Goal: Task Accomplishment & Management: Use online tool/utility

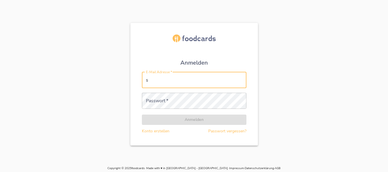
type input "[PERSON_NAME][EMAIL_ADDRESS][DOMAIN_NAME]"
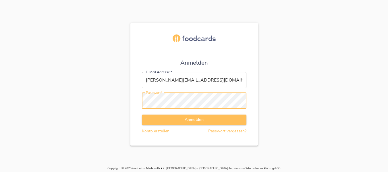
click at [142, 114] on button "Anmelden" at bounding box center [194, 119] width 104 height 11
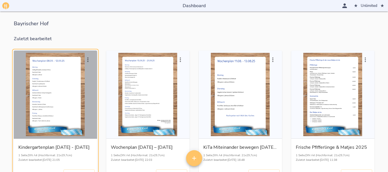
click at [73, 89] on div "button" at bounding box center [55, 94] width 79 height 83
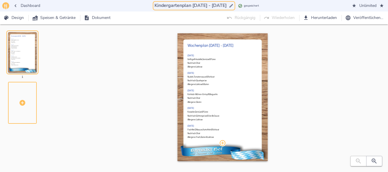
click at [189, 5] on input "Kindergartenplan [DATE] - [DATE]" at bounding box center [190, 6] width 74 height 8
drag, startPoint x: 189, startPoint y: 5, endPoint x: 211, endPoint y: 4, distance: 22.1
click at [211, 4] on input "Kindergartenplan [DATE] - [DATE]" at bounding box center [190, 6] width 74 height 8
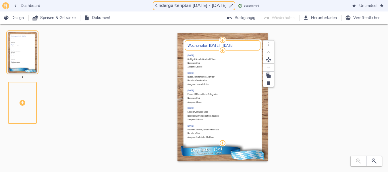
click at [211, 44] on h2 "Wochenplan [DATE] - [DATE]" at bounding box center [222, 45] width 70 height 4
type input "Kindergartenplan [DATE] - [DATE]"
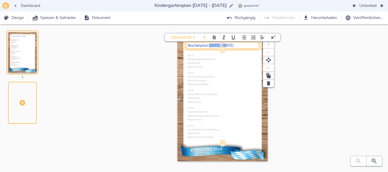
drag, startPoint x: 209, startPoint y: 46, endPoint x: 227, endPoint y: 45, distance: 17.8
click at [227, 45] on h2 "Wochenplan [DATE] - [DATE]" at bounding box center [222, 45] width 70 height 4
click at [377, 164] on icon "button" at bounding box center [373, 161] width 7 height 7
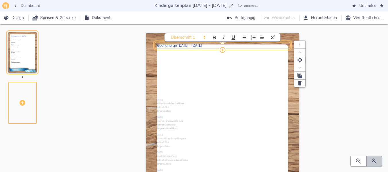
click at [377, 164] on icon "button" at bounding box center [373, 161] width 7 height 7
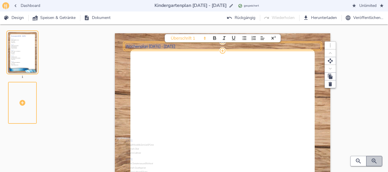
click at [377, 164] on icon "button" at bounding box center [373, 161] width 7 height 7
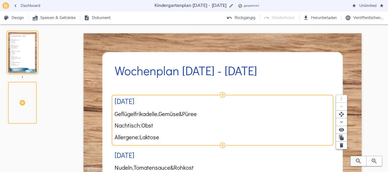
click at [145, 116] on span "Geflügelfrikadelle," at bounding box center [136, 113] width 44 height 7
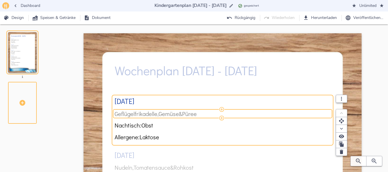
click at [140, 114] on span "Geflügelfrikadelle," at bounding box center [136, 113] width 44 height 7
click at [157, 114] on input "Geflügelfrikadelle, Gemüse & Püree" at bounding box center [220, 113] width 213 height 7
type input "Geflügelbratwurst, Gemüse & Püree"
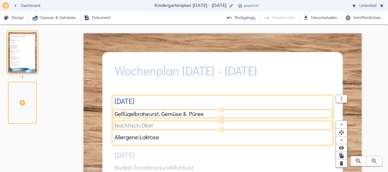
click at [158, 128] on span "Nachtisch: Obst" at bounding box center [220, 125] width 213 height 7
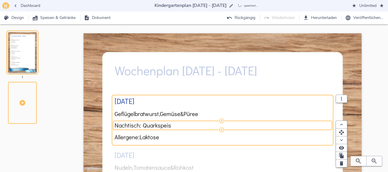
type input "Nachtisch: Quarkspeise"
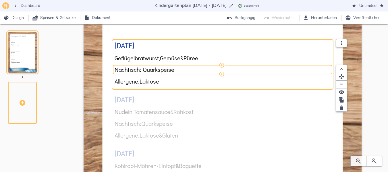
scroll to position [63, 0]
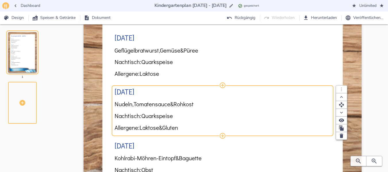
click at [217, 99] on div "[DATE] Geflügelbratwurst, Gemüse & Püree Nachtisch: Quarkspeise Allergene: Lakt…" at bounding box center [222, 163] width 216 height 289
click at [168, 117] on span "Quarkspeise" at bounding box center [157, 115] width 32 height 7
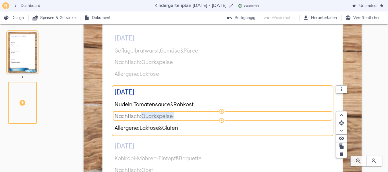
click at [168, 117] on span "Quarkspeise" at bounding box center [157, 115] width 32 height 7
click at [168, 117] on input "Nachtisch: Quarkspeise" at bounding box center [220, 115] width 213 height 7
type input "Nachtisch: Obst"
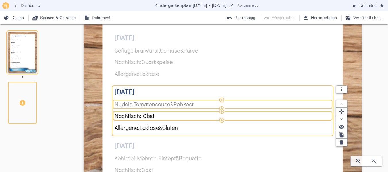
click at [143, 105] on span "Tomatensauce" at bounding box center [151, 104] width 37 height 7
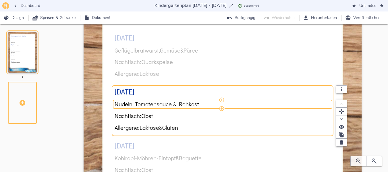
drag, startPoint x: 135, startPoint y: 104, endPoint x: 156, endPoint y: 104, distance: 20.7
click at [156, 104] on input "Nudeln, Tomatensauce & Rohkost" at bounding box center [220, 104] width 213 height 7
type input "Nudeln, Gemüsestreifensauce & Rohkost"
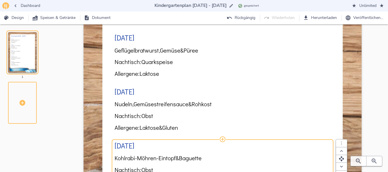
click at [139, 154] on div "[DATE] Geflügelbratwurst, Gemüse & Püree Nachtisch: Quarkspeise Allergene: Lakt…" at bounding box center [222, 163] width 216 height 289
click at [127, 157] on span "Kohlrabi-Möhren-Eintopf" at bounding box center [144, 158] width 61 height 7
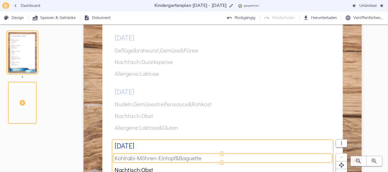
click at [121, 158] on span "Kohlrabi-Möhren-Eintopf" at bounding box center [144, 158] width 61 height 7
drag, startPoint x: 118, startPoint y: 158, endPoint x: 176, endPoint y: 157, distance: 58.0
click at [176, 157] on input "Kohlrabi-Möhren-Eintopf & Baguette" at bounding box center [220, 158] width 213 height 7
type input "Kartoffelsuppe & Baguette"
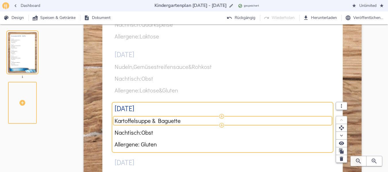
scroll to position [102, 0]
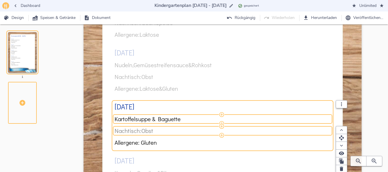
click at [158, 129] on span "Nachtisch: Obst" at bounding box center [220, 130] width 213 height 7
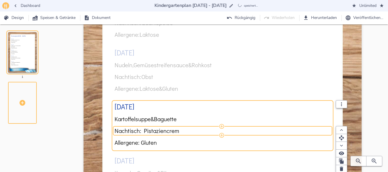
type input "Nachtisch: Pistaziencreme"
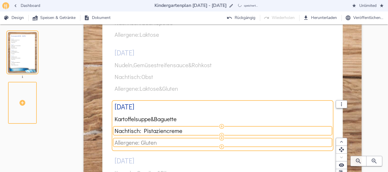
click at [162, 143] on span "Allergene: Gluten" at bounding box center [220, 142] width 213 height 7
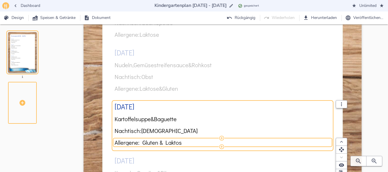
type input "Allergene: Gluten & Laktose"
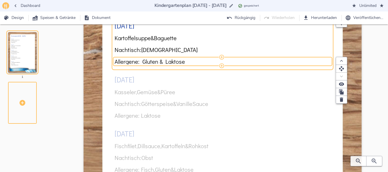
scroll to position [186, 0]
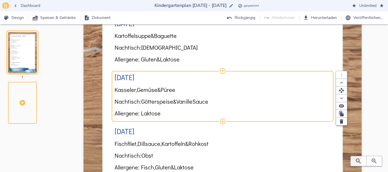
click at [192, 88] on div "[DATE] Geflügelbratwurst, Gemüse & Püree Nachtisch: Quarkspeise Allergene: Lakt…" at bounding box center [222, 40] width 216 height 289
click at [175, 91] on span "Püree" at bounding box center [167, 89] width 15 height 7
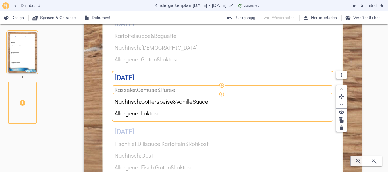
click at [175, 91] on span "Püree" at bounding box center [167, 89] width 15 height 7
click at [179, 91] on input "Kasseler, Gemüse & Püree" at bounding box center [220, 89] width 213 height 7
type input "Geschnetzeltes, [PERSON_NAME] & Rohkost"
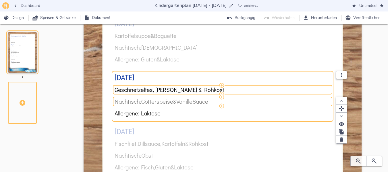
click at [185, 103] on span "Vanille" at bounding box center [184, 101] width 16 height 7
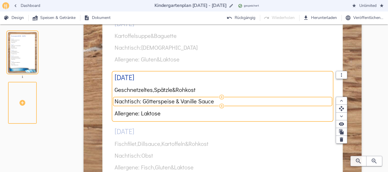
scroll to position [0, 0]
drag, startPoint x: 212, startPoint y: 101, endPoint x: 143, endPoint y: 102, distance: 68.9
click at [143, 102] on input "Nachtisch: Götterspeise & Vanille Sauce" at bounding box center [220, 101] width 213 height 7
type input "Nachtisch: Obst"
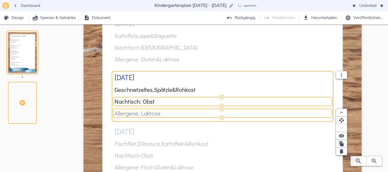
click at [167, 114] on span "Allergene: Laktose" at bounding box center [220, 113] width 213 height 7
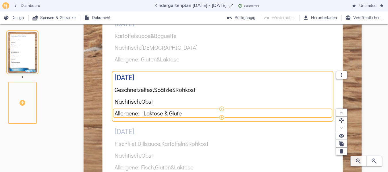
type input "Allergene: Laktose & Gluten"
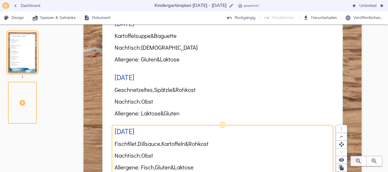
click at [159, 143] on div "[DATE] Geflügelbratwurst, Gemüse & Püree Nachtisch: Quarkspeise Allergene: Lakt…" at bounding box center [222, 40] width 216 height 289
click at [157, 143] on span "Dillsauce," at bounding box center [149, 143] width 24 height 7
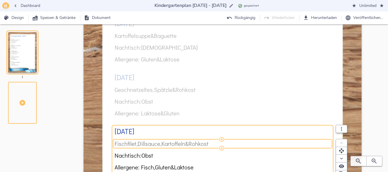
click at [141, 144] on span "Dillsauce," at bounding box center [149, 143] width 24 height 7
drag, startPoint x: 140, startPoint y: 144, endPoint x: 148, endPoint y: 143, distance: 8.3
click at [148, 143] on input "Fischfilet, Dillsauce, Kartoffeln & Rohkost" at bounding box center [220, 143] width 213 height 7
type input "Fischfilet, Tomatensauce, Reis & Rohkost"
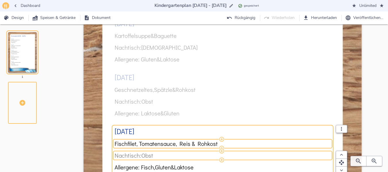
click at [158, 153] on span "Nachtisch: Obst" at bounding box center [220, 155] width 213 height 7
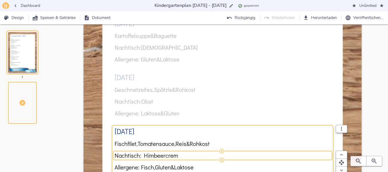
type input "Nachtisch: Himbeercreme"
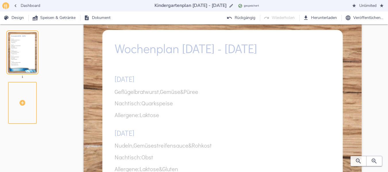
scroll to position [13, 0]
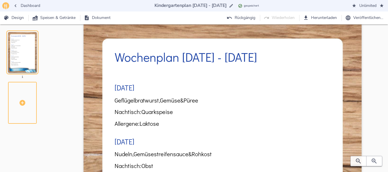
click at [232, 68] on div "Wochenplan [DATE] - [DATE]" at bounding box center [222, 57] width 216 height 24
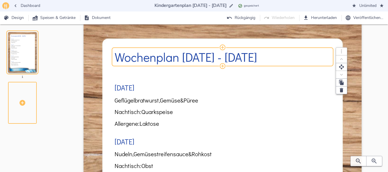
click at [224, 57] on h2 "Wochenplan [DATE] - [DATE]" at bounding box center [222, 56] width 216 height 13
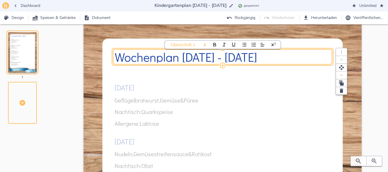
click at [224, 57] on h2 "Wochenplan [DATE] - [DATE]" at bounding box center [222, 56] width 216 height 13
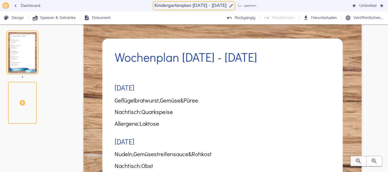
click at [209, 5] on input "Kindergartenplan [DATE] - [DATE]" at bounding box center [190, 6] width 74 height 8
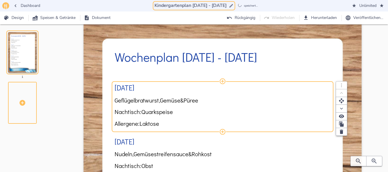
click at [287, 121] on span "Allergene: Laktose" at bounding box center [220, 123] width 213 height 7
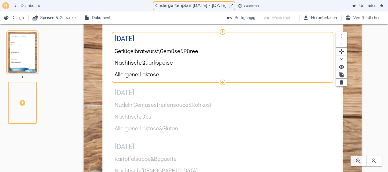
scroll to position [0, 0]
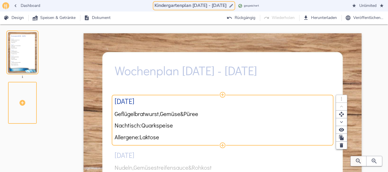
type input "Kindergartenplan [DATE] - [DATE]"
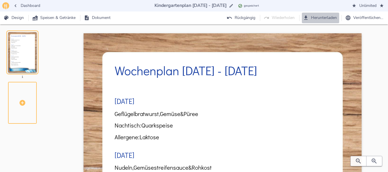
click at [326, 21] on span "Herunterladen" at bounding box center [320, 17] width 33 height 7
